Goal: Check status: Check status

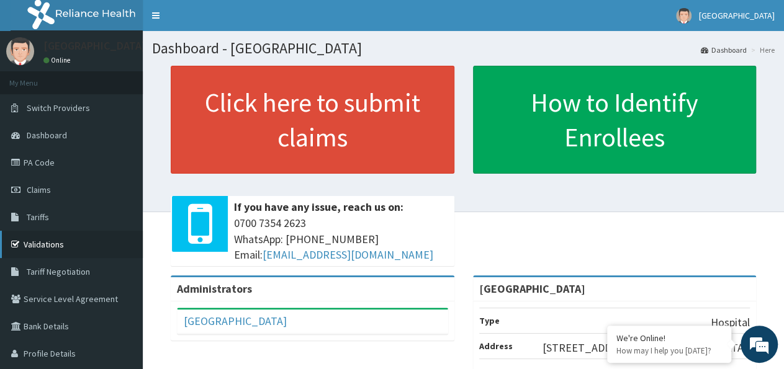
click at [64, 243] on link "Validations" at bounding box center [71, 244] width 143 height 27
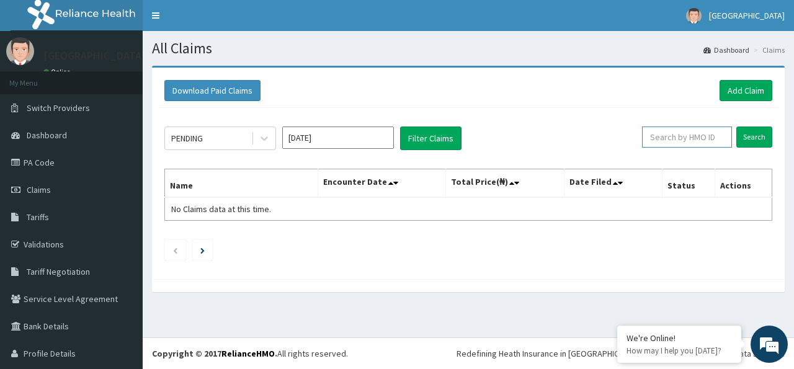
click at [694, 134] on input "text" at bounding box center [687, 137] width 90 height 21
click at [749, 131] on input "Search" at bounding box center [755, 137] width 36 height 21
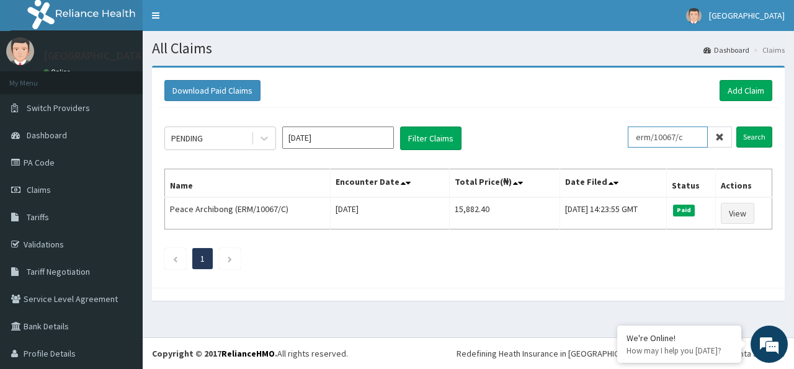
click at [680, 138] on input "erm/10067/c" at bounding box center [668, 137] width 80 height 21
type input "erm/10067/b"
click at [746, 133] on input "Search" at bounding box center [755, 137] width 36 height 21
